Goal: Task Accomplishment & Management: Use online tool/utility

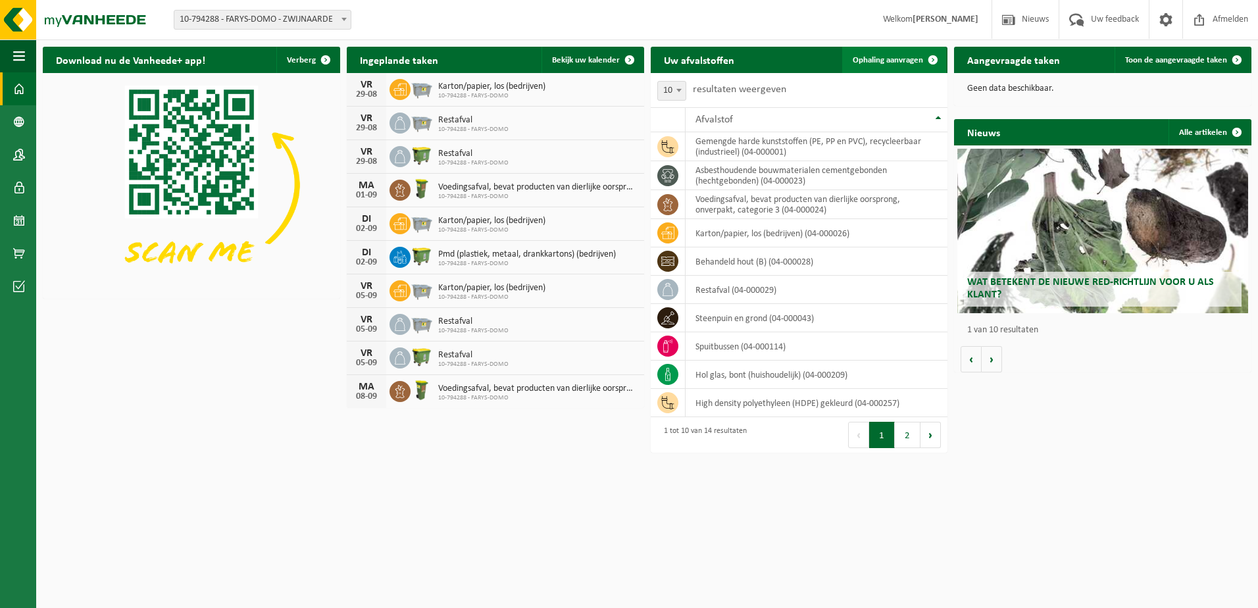
click at [893, 59] on span "Ophaling aanvragen" at bounding box center [888, 60] width 70 height 9
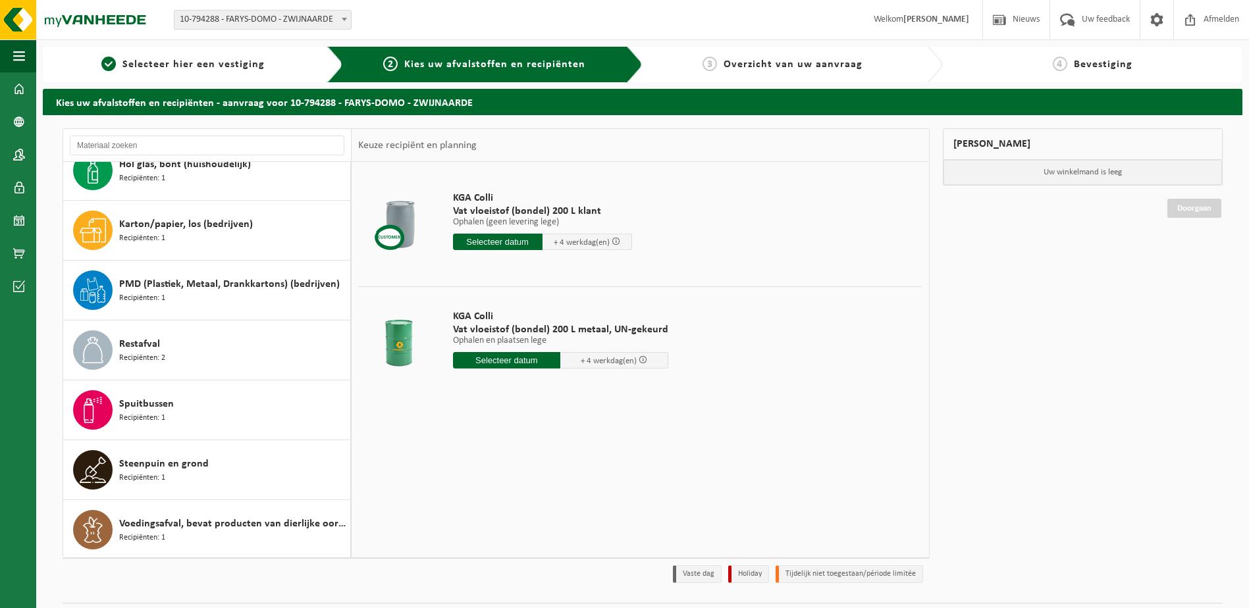
scroll to position [382, 0]
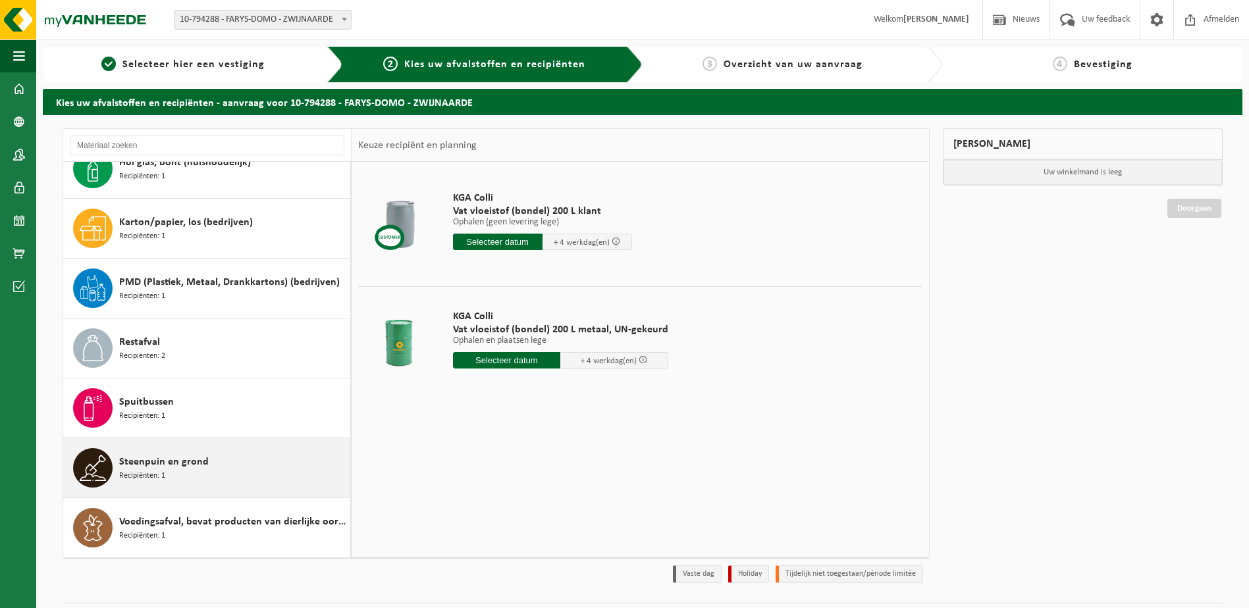
click at [155, 465] on span "Steenpuin en grond" at bounding box center [164, 462] width 90 height 16
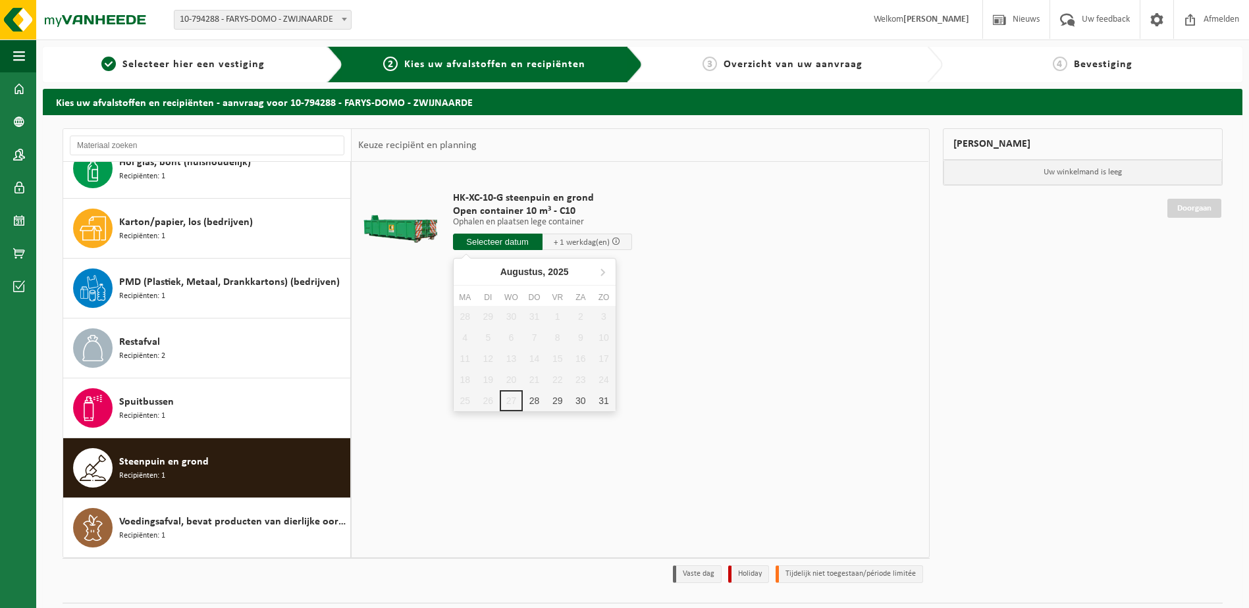
click at [506, 244] on input "text" at bounding box center [498, 242] width 90 height 16
click at [555, 402] on div "29" at bounding box center [557, 400] width 23 height 21
type input "Van 2025-08-29"
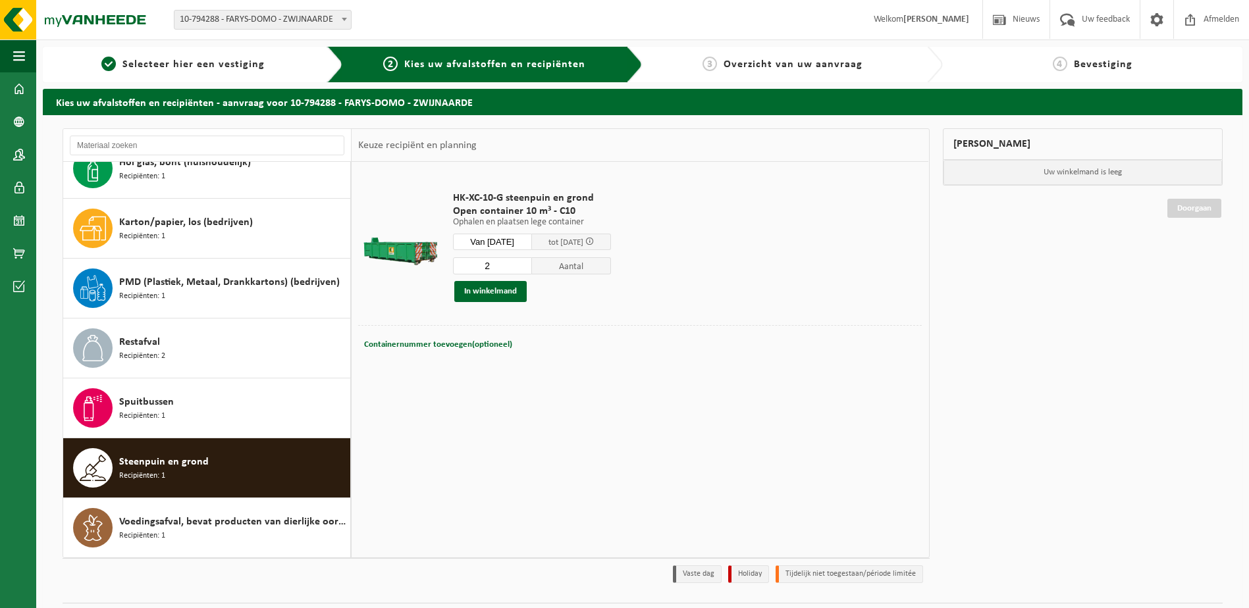
type input "2"
click at [532, 263] on input "2" at bounding box center [492, 265] width 79 height 17
click at [486, 293] on button "In winkelmand" at bounding box center [490, 291] width 72 height 21
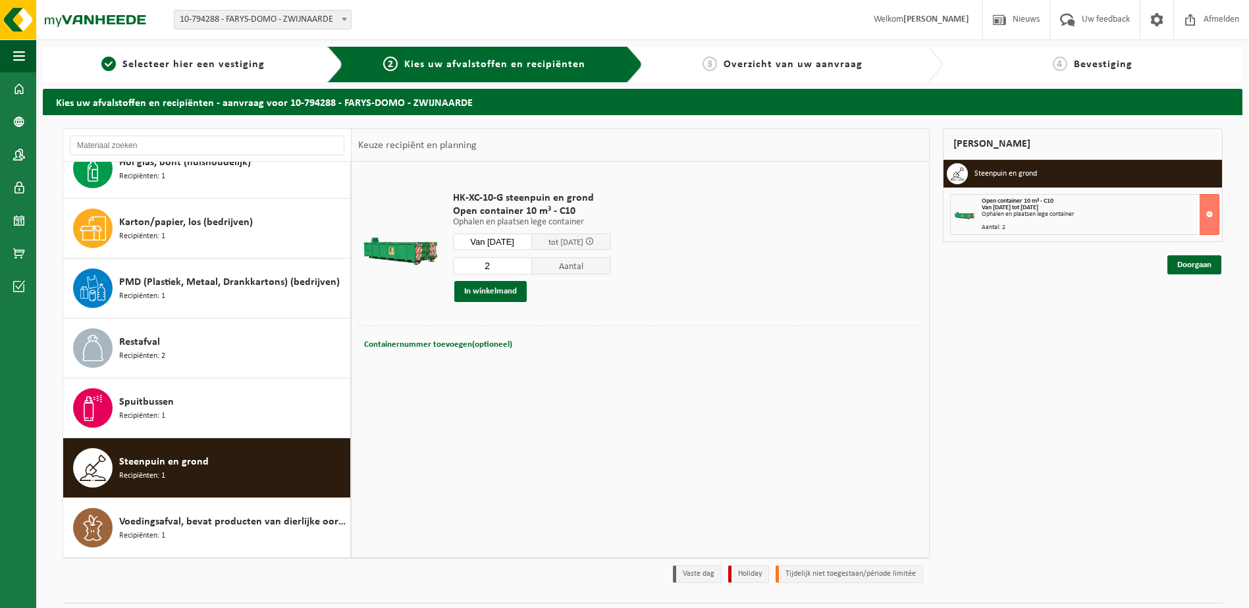
click at [1184, 213] on div "Ophalen en plaatsen lege container" at bounding box center [1100, 214] width 238 height 7
click at [1183, 265] on link "Doorgaan" at bounding box center [1194, 264] width 54 height 19
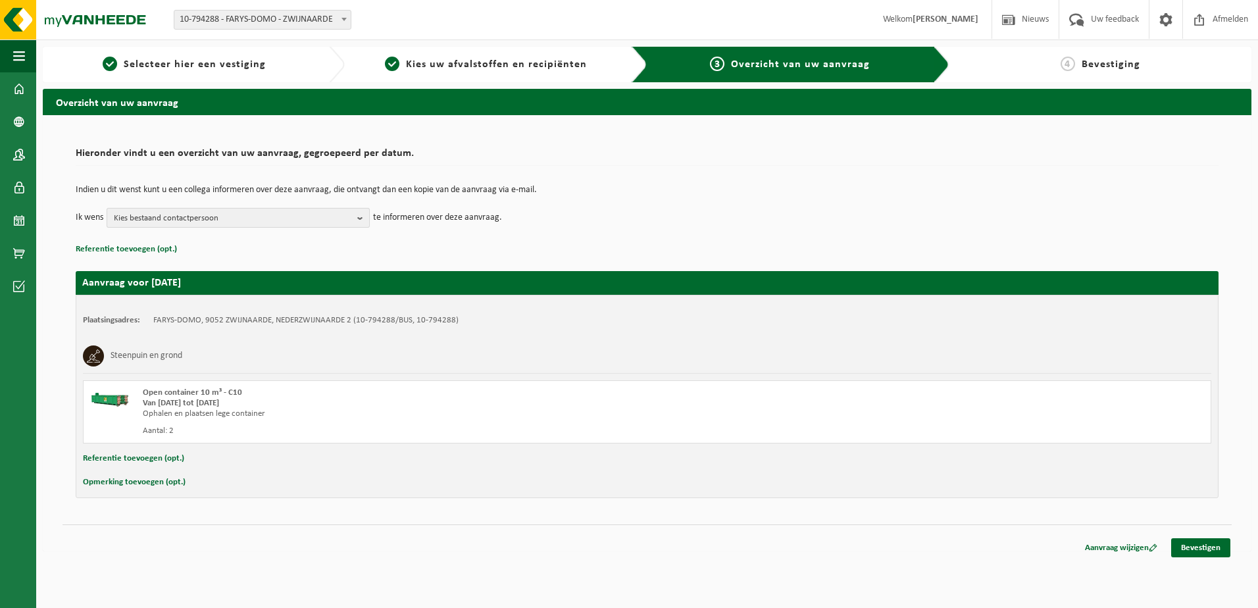
click at [359, 217] on b "button" at bounding box center [363, 218] width 12 height 18
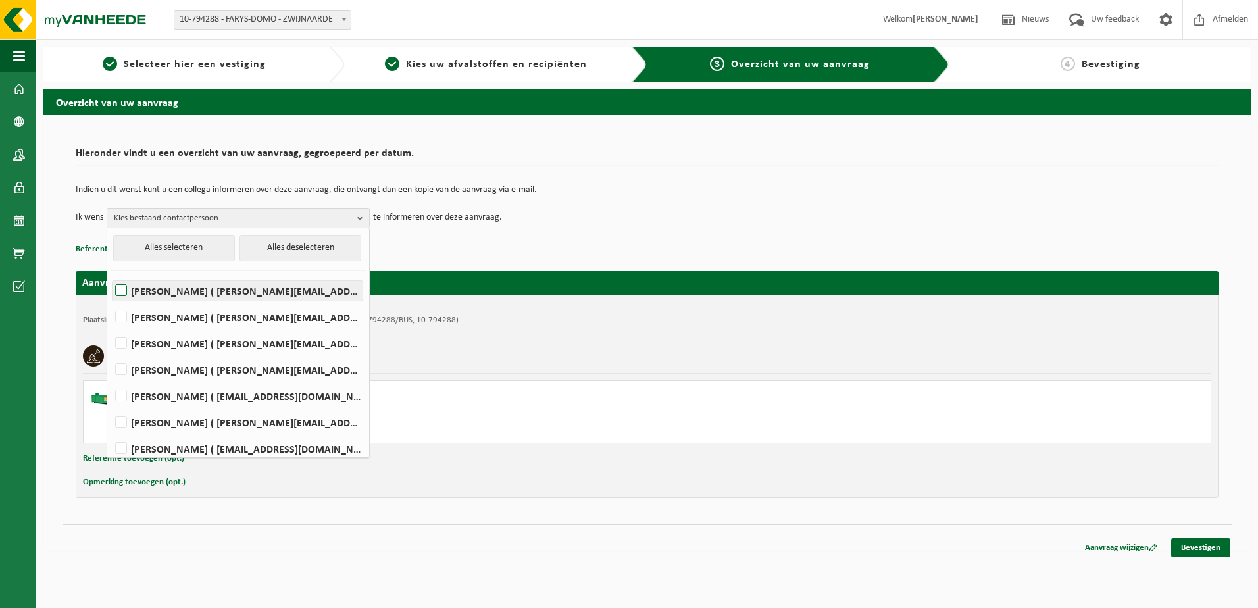
click at [163, 291] on label "FILIP BRAECKMAN ( filip.braeckman@farys.be )" at bounding box center [238, 291] width 250 height 20
click at [111, 274] on input "FILIP BRAECKMAN ( filip.braeckman@farys.be )" at bounding box center [110, 274] width 1 height 1
checkbox input "true"
click at [212, 447] on label "HENDRIK HAUTTEKEETE ( hendrik.hauttekeete@farys.be )" at bounding box center [238, 449] width 250 height 20
click at [111, 432] on input "HENDRIK HAUTTEKEETE ( hendrik.hauttekeete@farys.be )" at bounding box center [110, 432] width 1 height 1
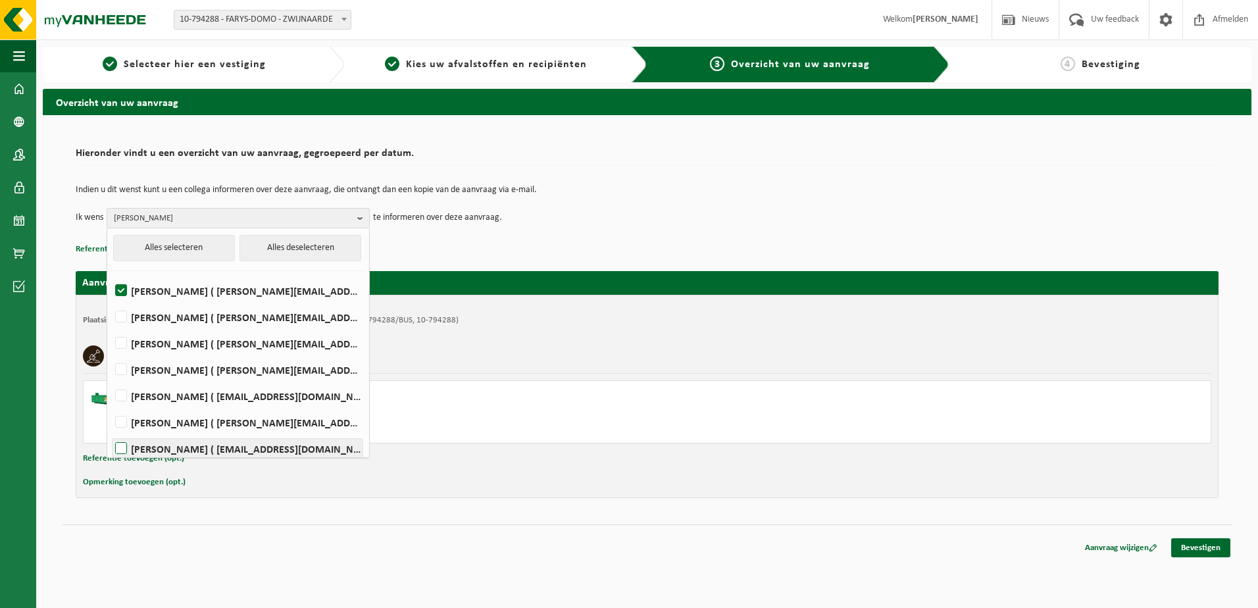
checkbox input "true"
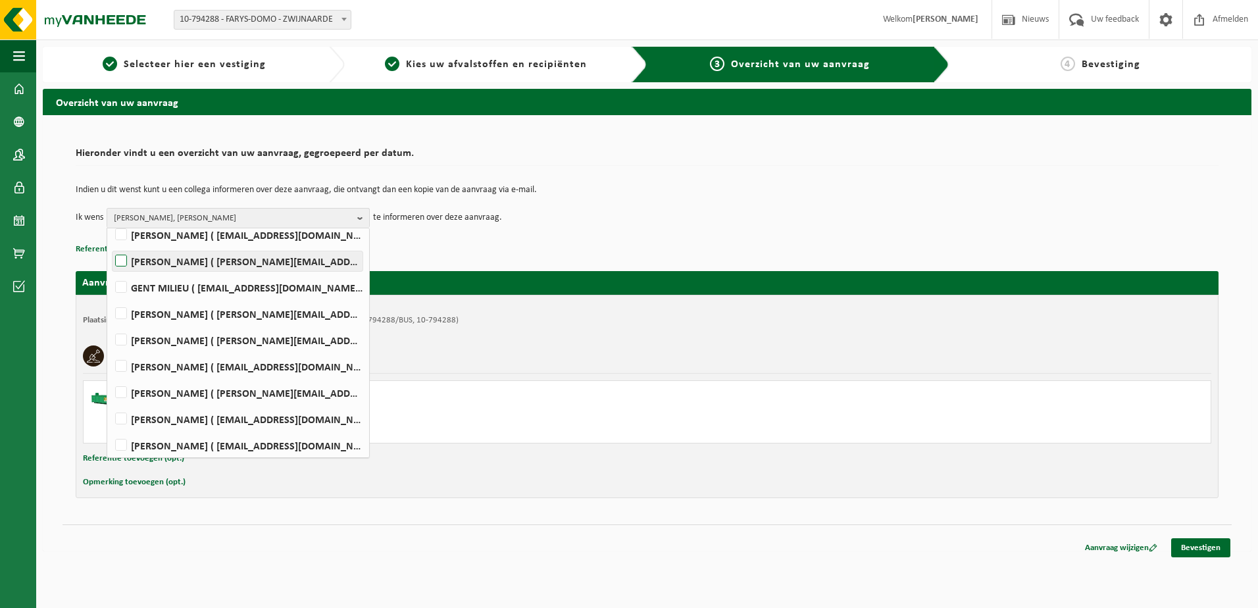
scroll to position [263, 0]
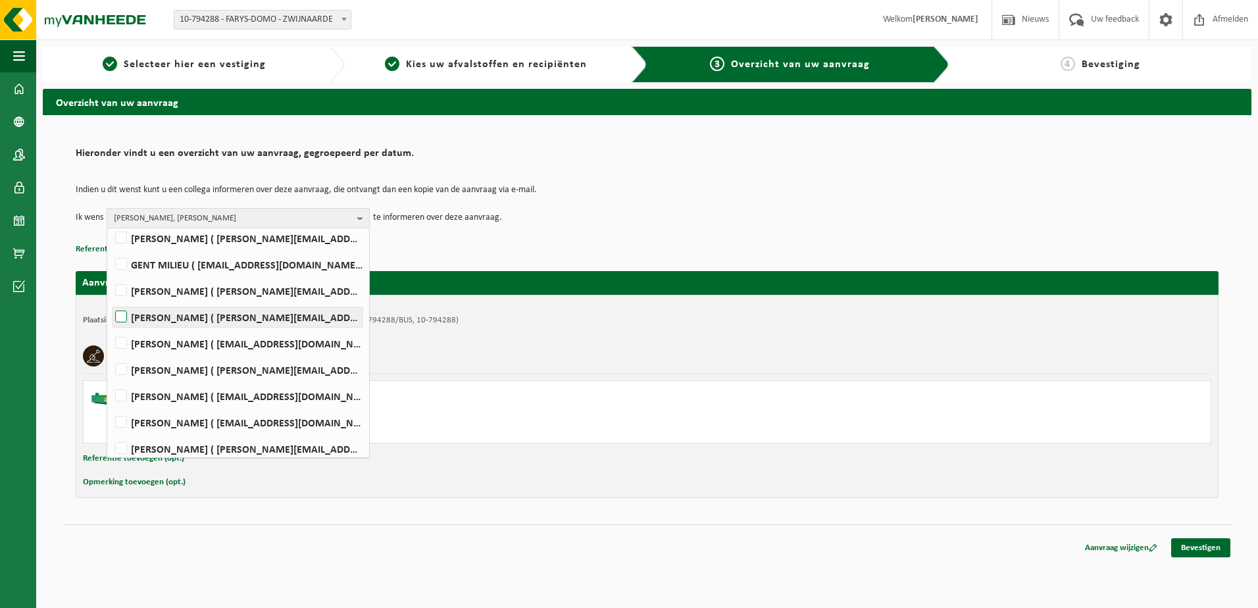
click at [182, 320] on label "DAGMAR SCHUMACHER ( dagmar.schumacher@farys.be )" at bounding box center [238, 317] width 250 height 20
click at [111, 301] on input "DAGMAR SCHUMACHER ( dagmar.schumacher@farys.be )" at bounding box center [110, 300] width 1 height 1
checkbox input "true"
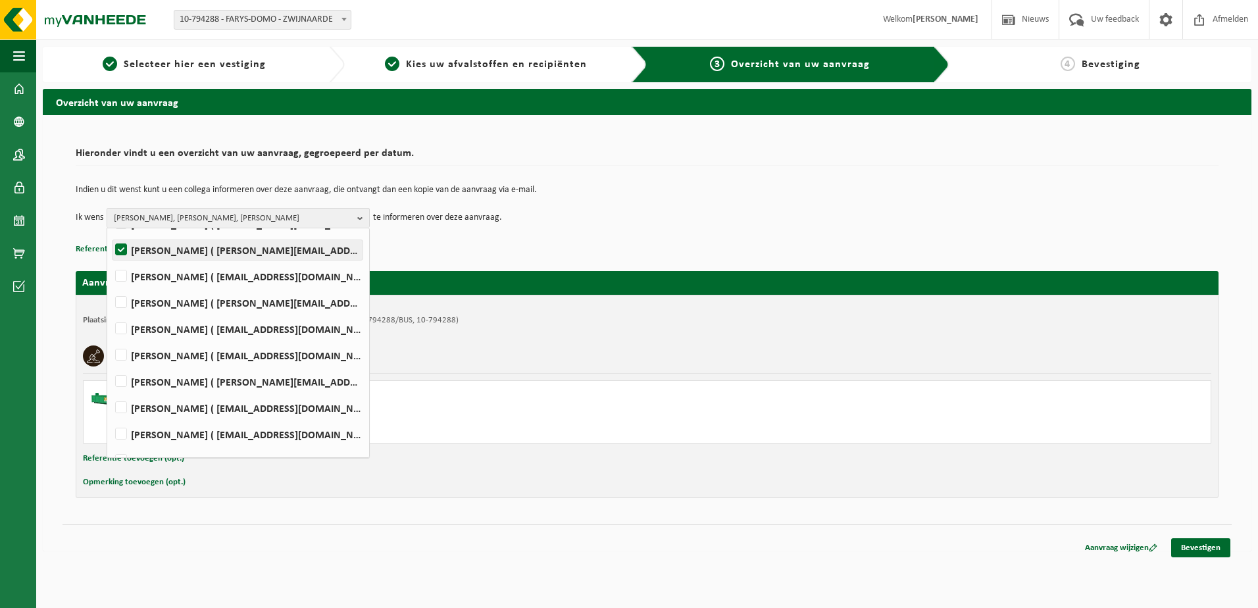
scroll to position [376, 0]
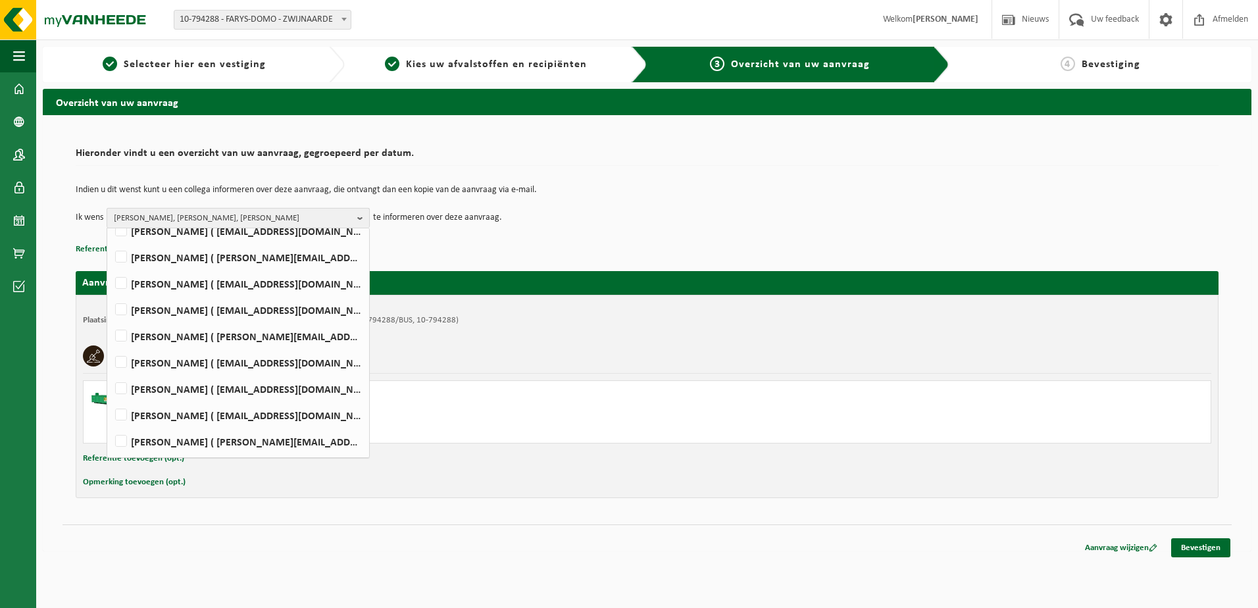
click at [358, 215] on b "button" at bounding box center [363, 218] width 12 height 19
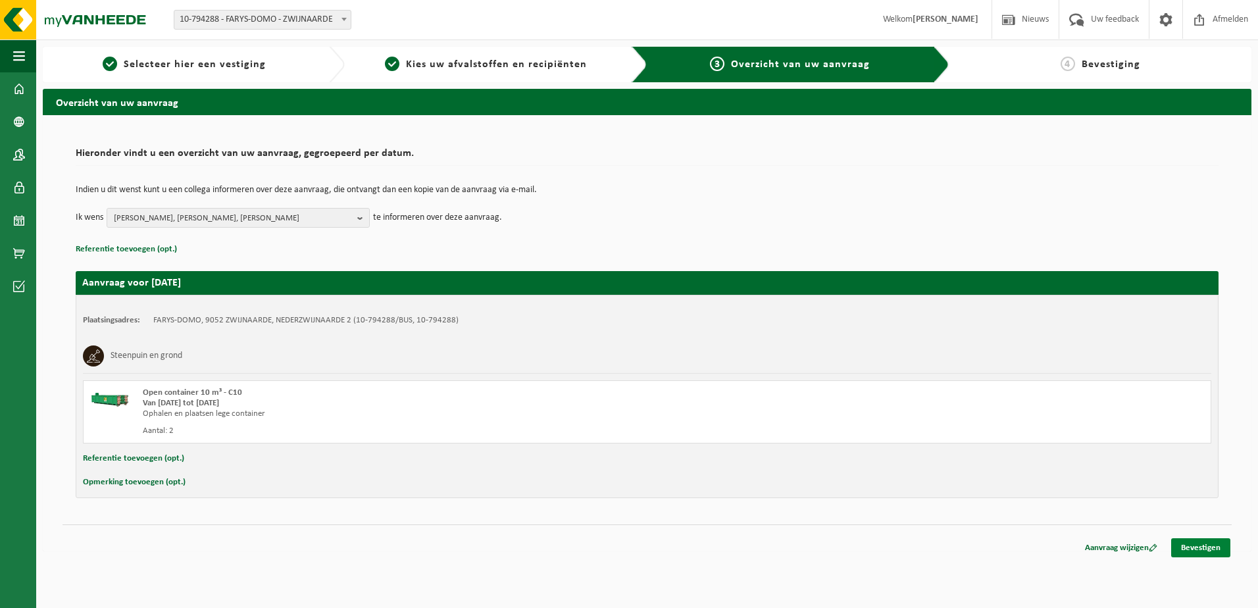
click at [1199, 549] on link "Bevestigen" at bounding box center [1200, 547] width 59 height 19
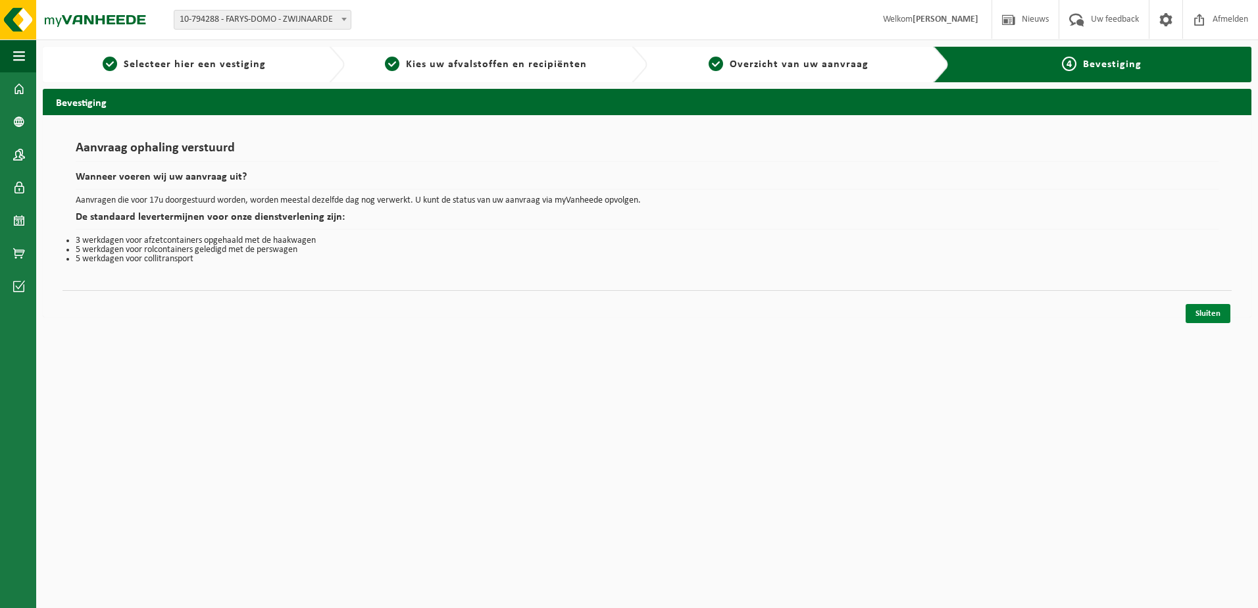
click at [1211, 310] on link "Sluiten" at bounding box center [1208, 313] width 45 height 19
